Goal: Information Seeking & Learning: Learn about a topic

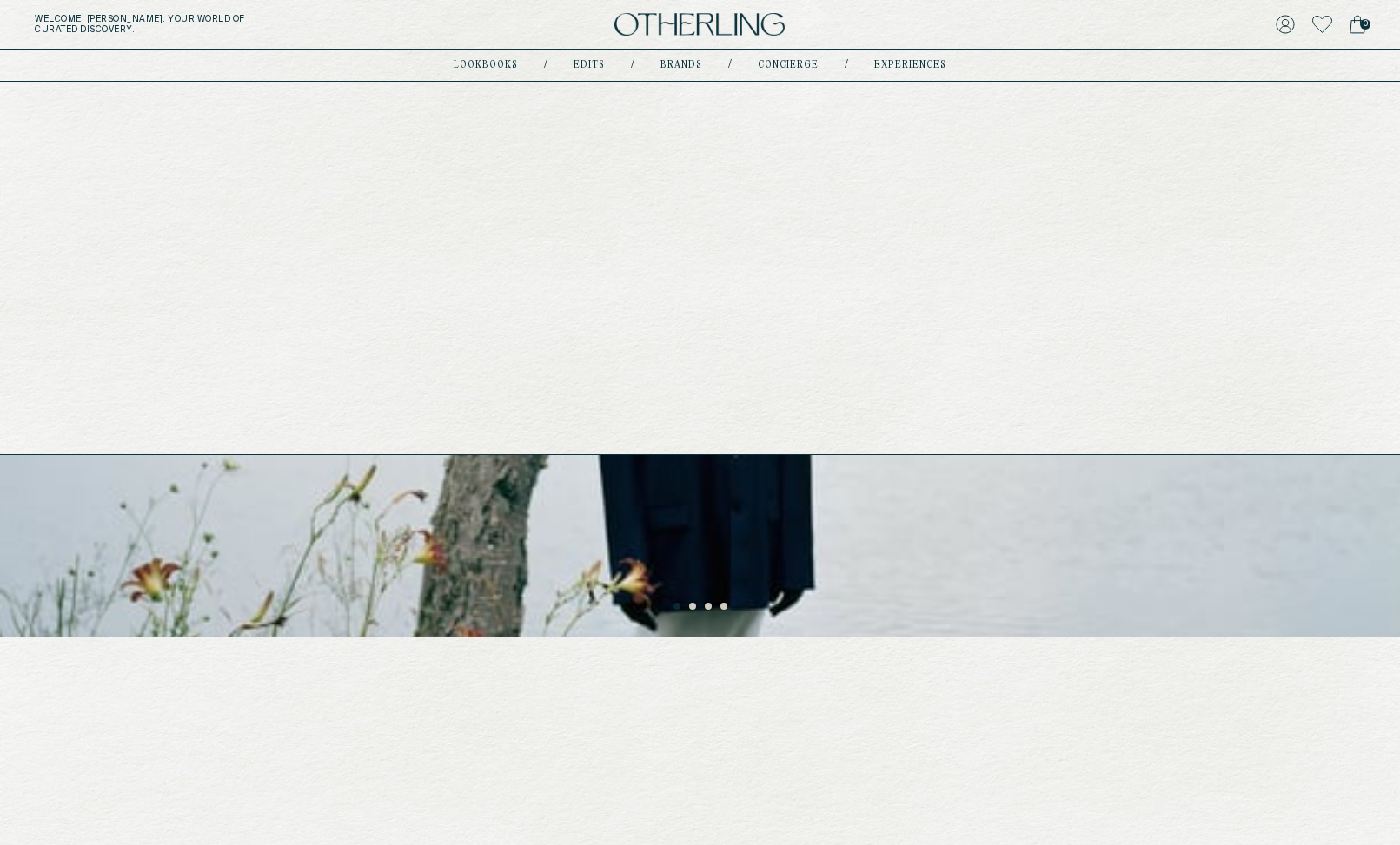
click at [924, 64] on link "experiences" at bounding box center [909, 64] width 72 height 8
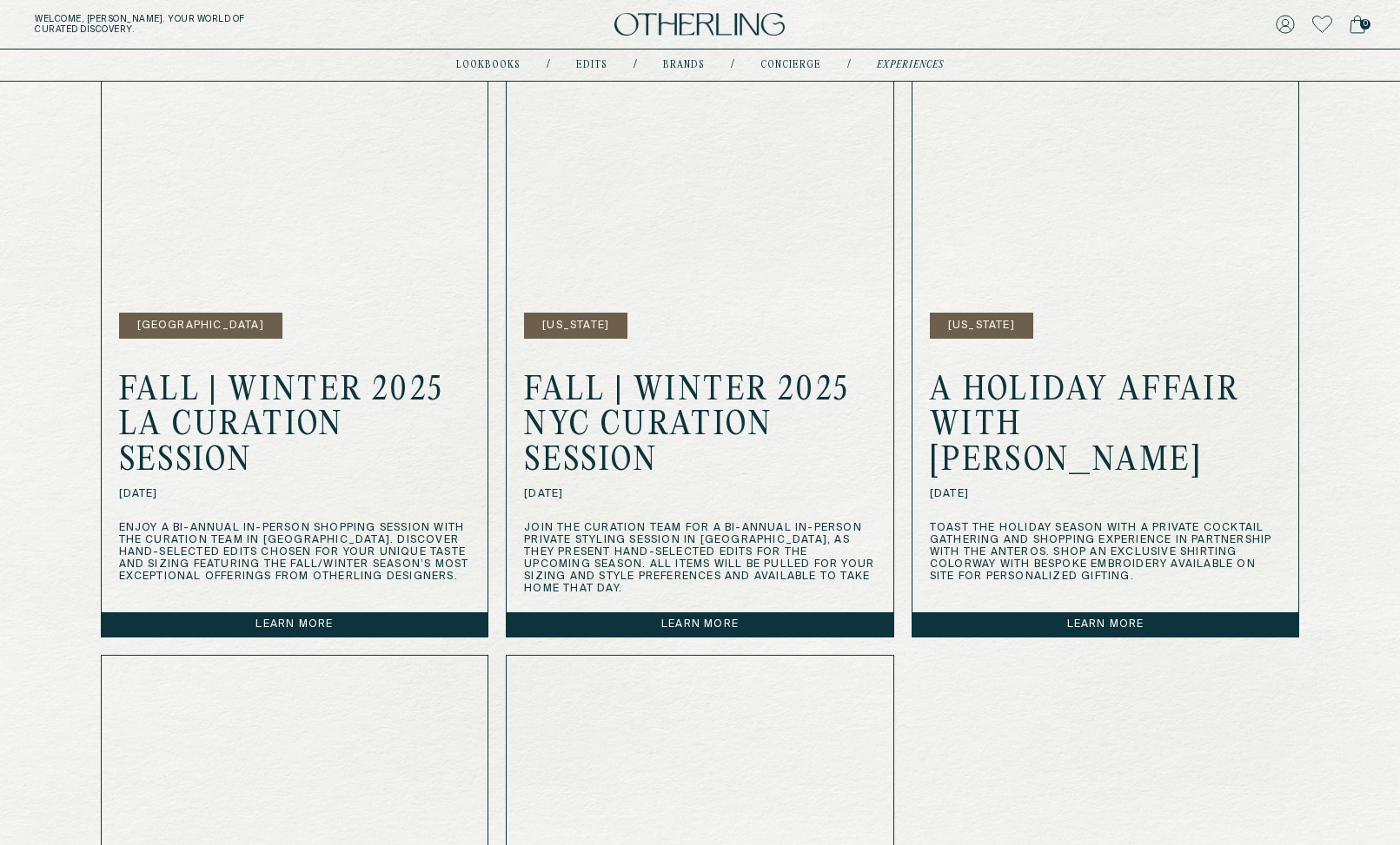
scroll to position [607, 0]
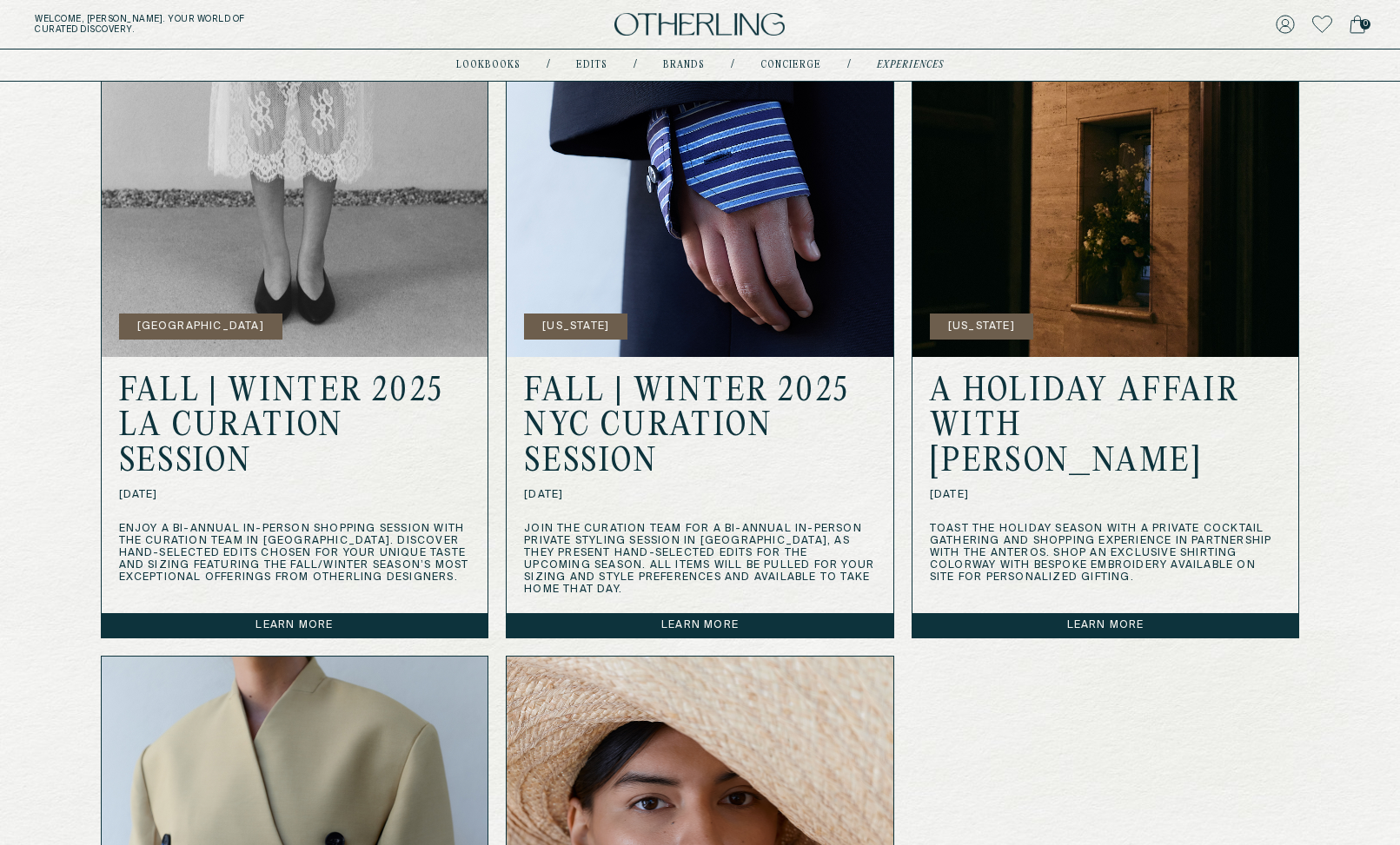
click at [758, 616] on link "Learn more" at bounding box center [700, 625] width 387 height 25
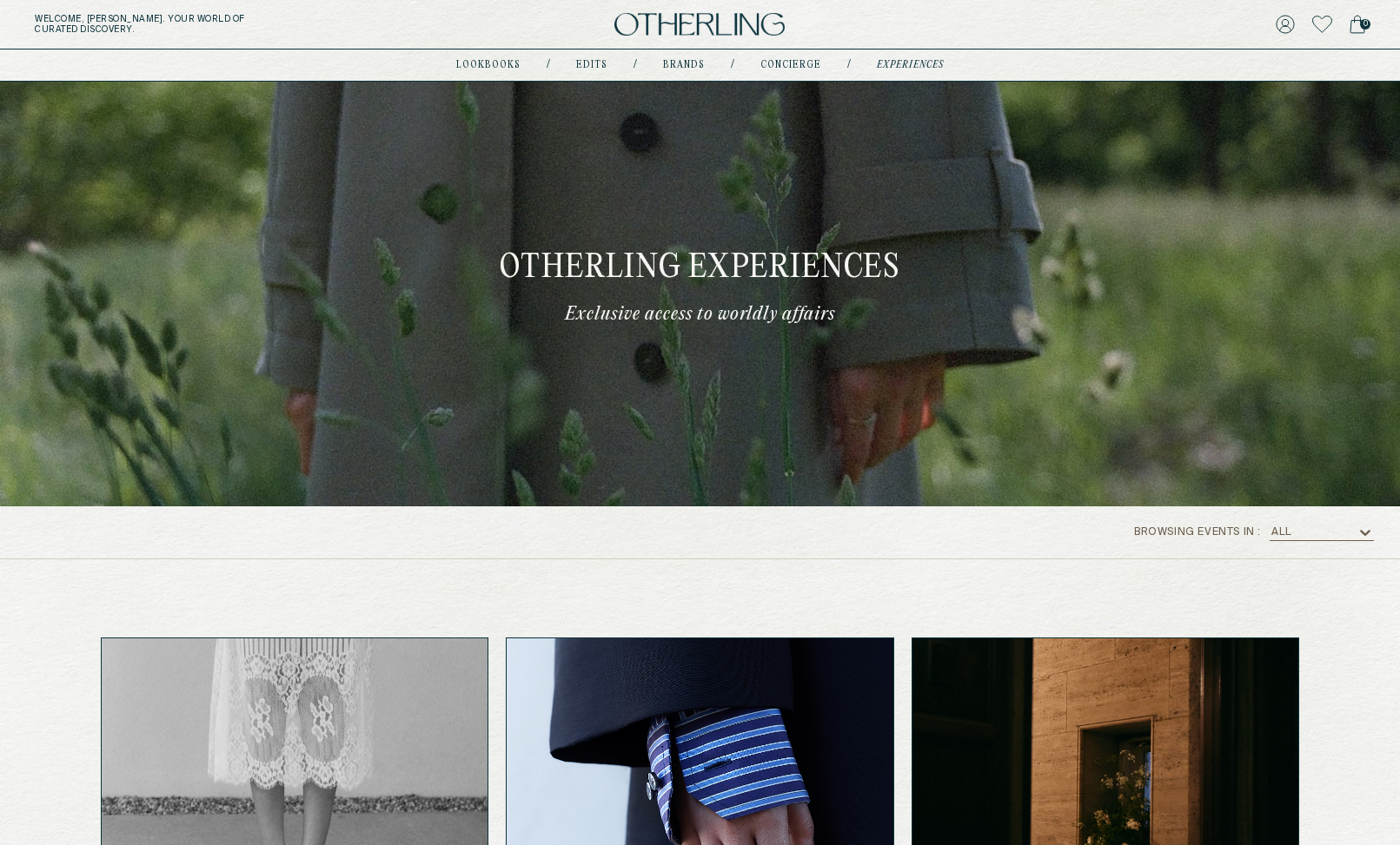
scroll to position [545, 0]
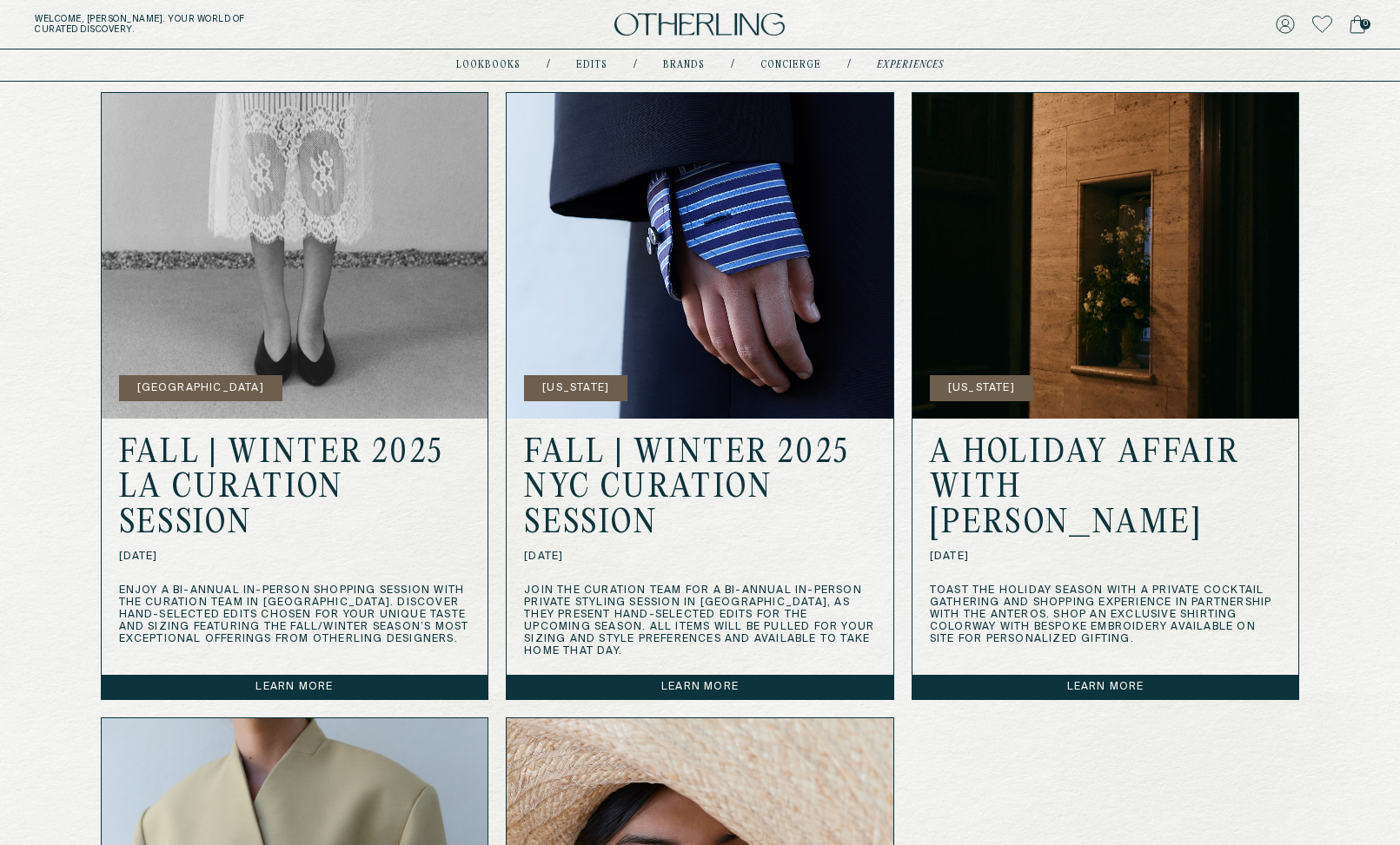
click at [764, 675] on link "Learn more" at bounding box center [700, 686] width 387 height 25
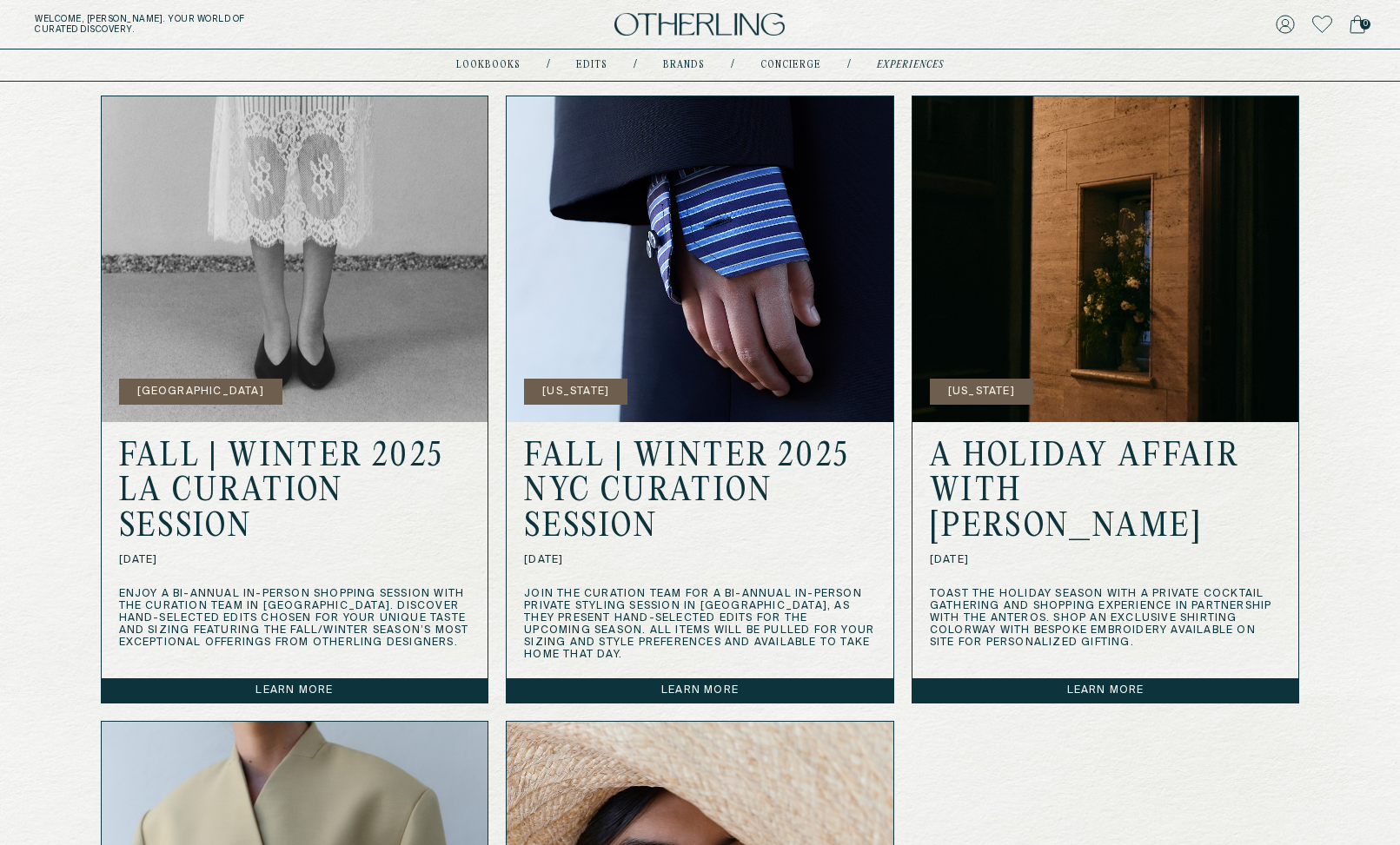
scroll to position [544, 0]
